Goal: Task Accomplishment & Management: Manage account settings

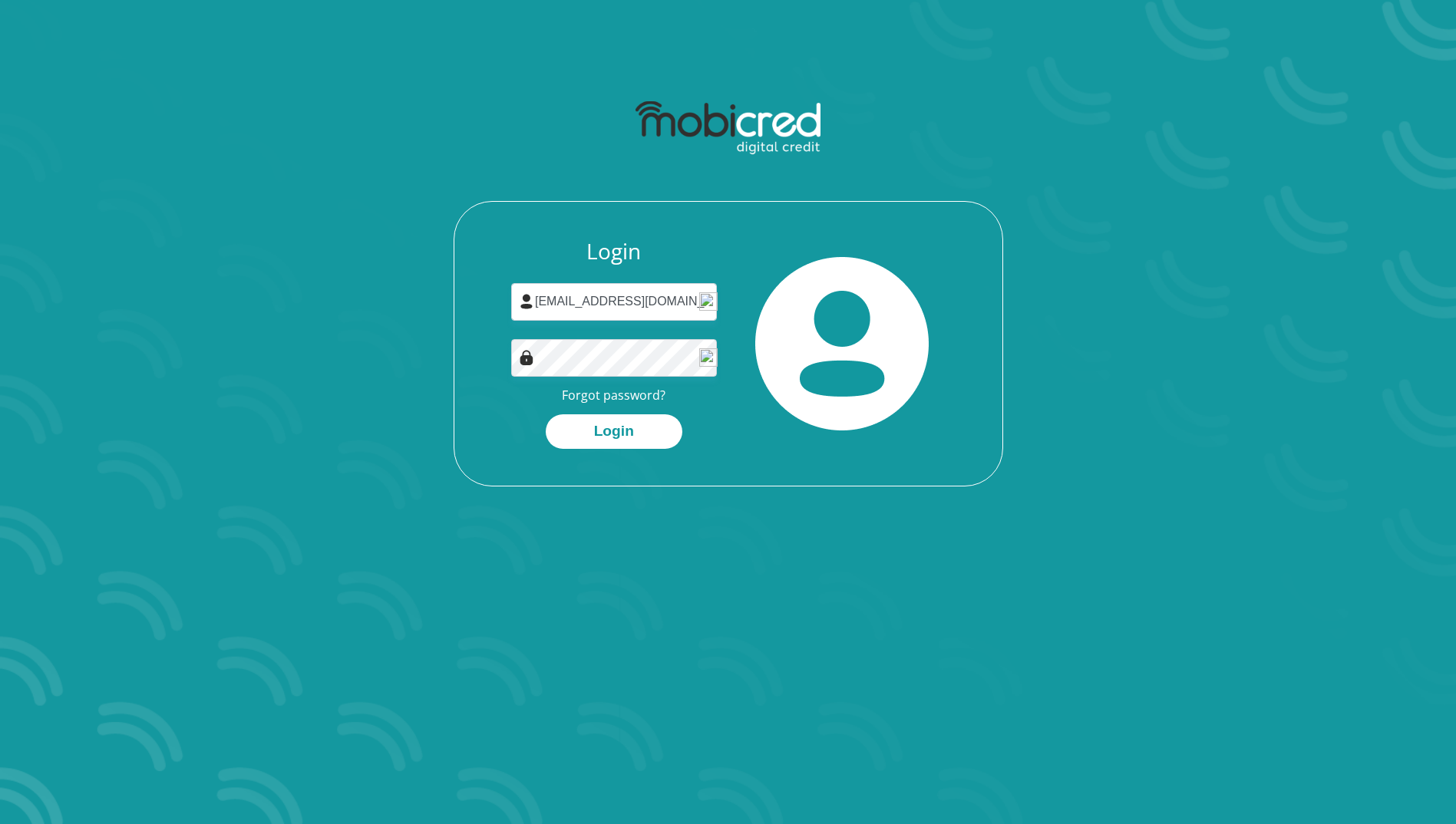
type input "[EMAIL_ADDRESS][DOMAIN_NAME]"
click at [614, 429] on button "Login" at bounding box center [614, 431] width 136 height 35
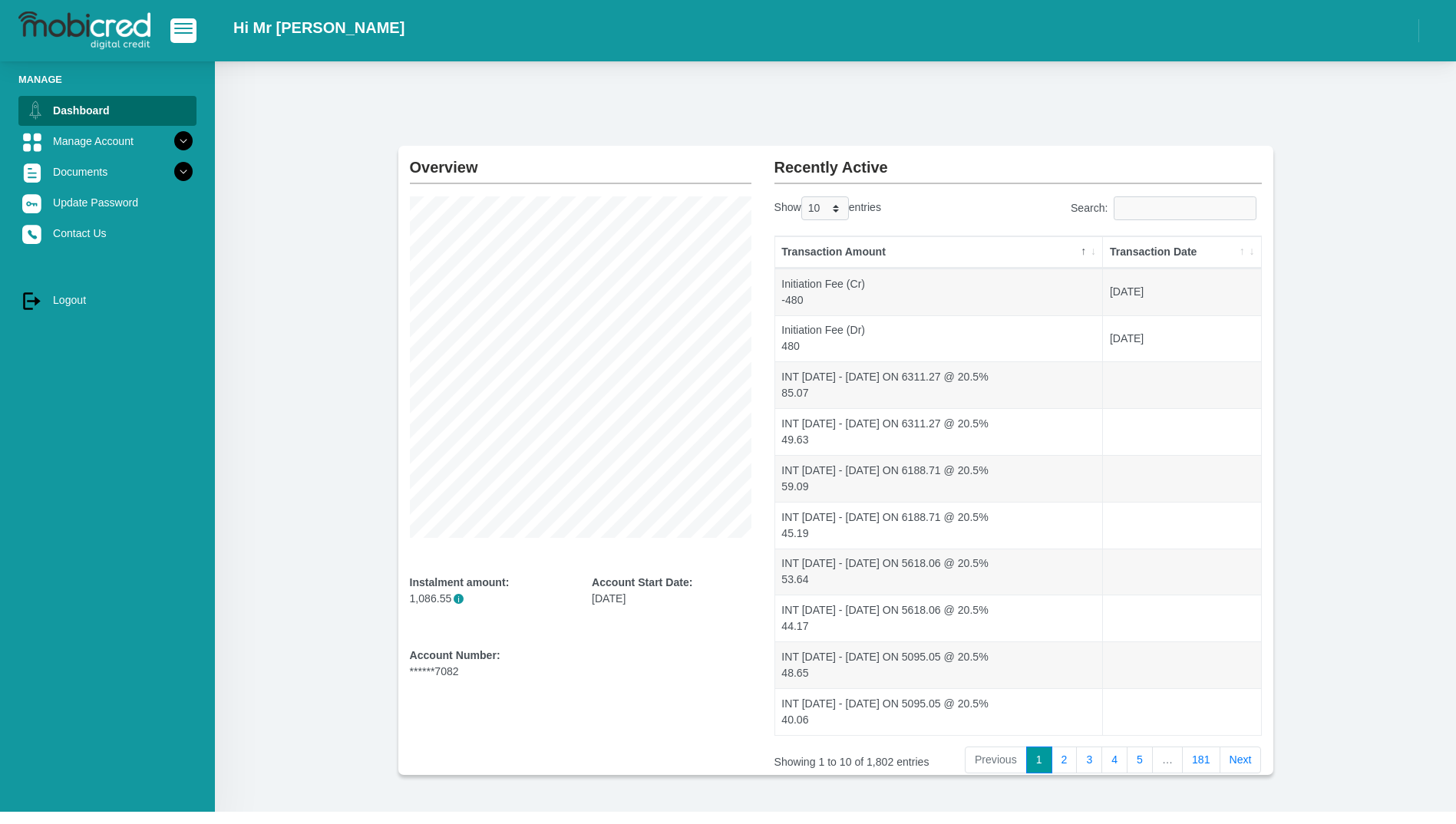
click at [83, 299] on link "log out Logout" at bounding box center [107, 300] width 178 height 29
